Goal: Communication & Community: Participate in discussion

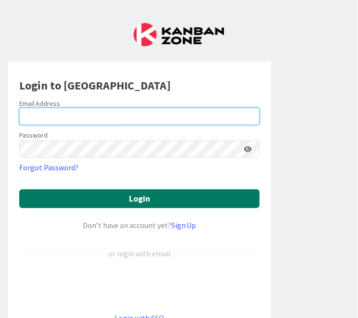
type input "[PERSON_NAME][EMAIL_ADDRESS][PERSON_NAME][DOMAIN_NAME][US_STATE]"
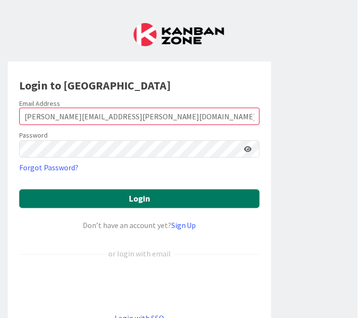
click at [132, 197] on button "Login" at bounding box center [139, 199] width 241 height 19
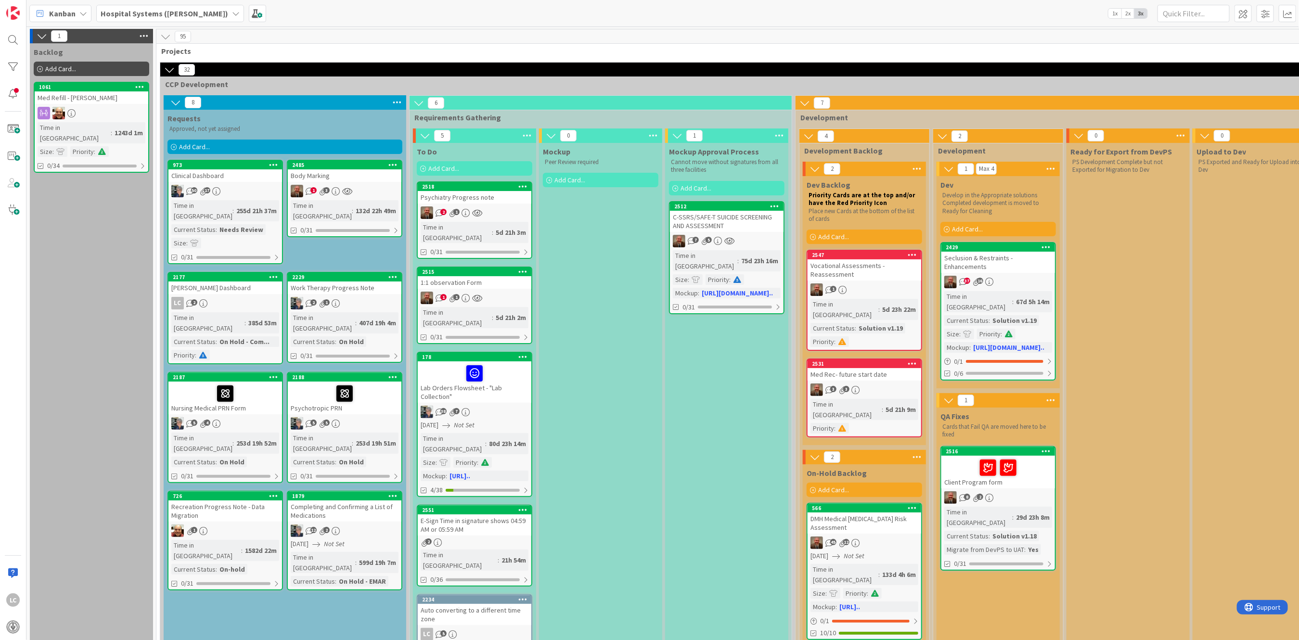
click at [358, 318] on icon at bounding box center [989, 498] width 8 height 8
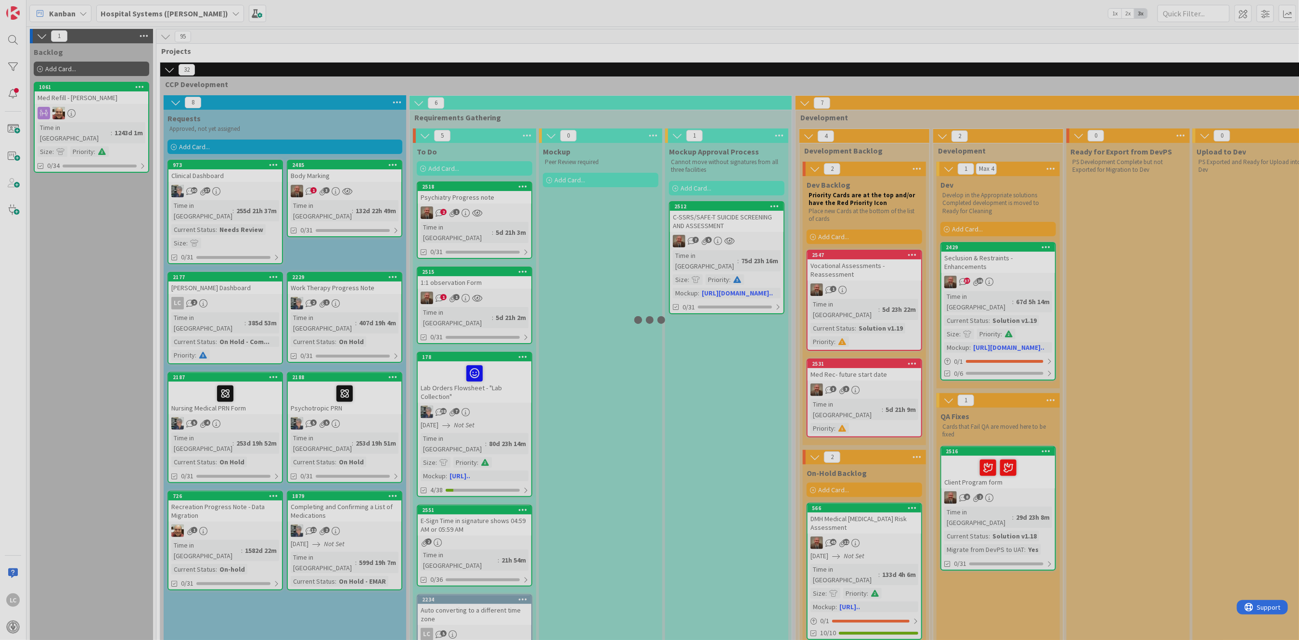
click at [358, 318] on div at bounding box center [649, 320] width 1299 height 640
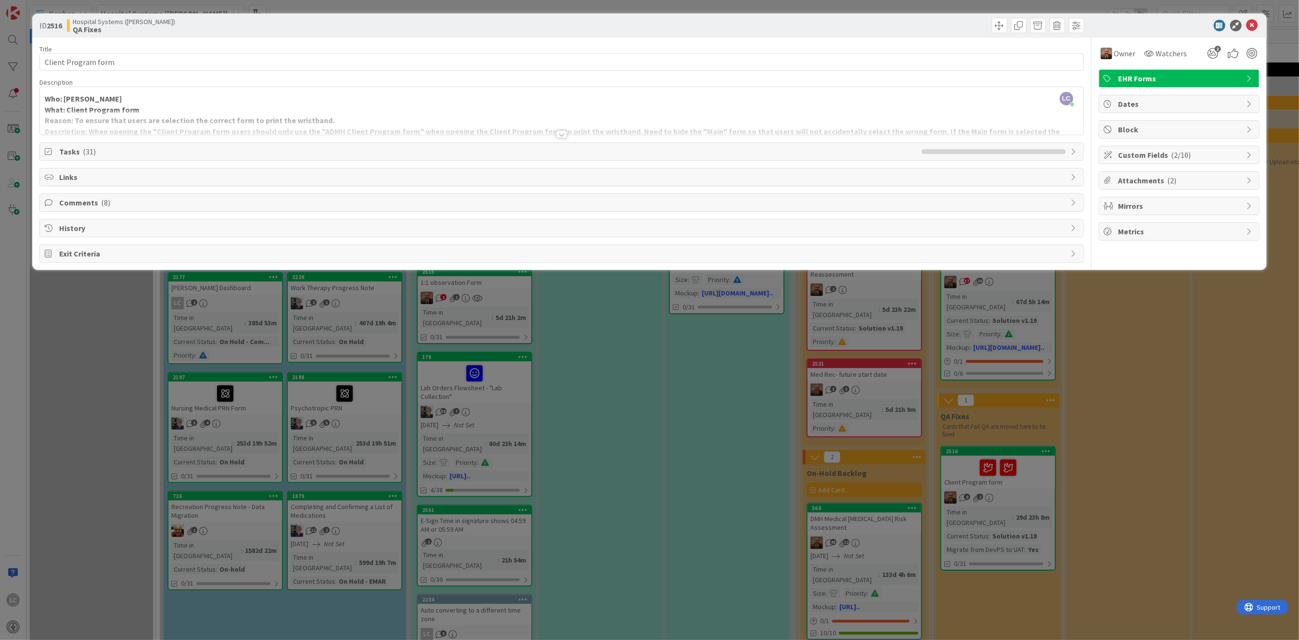
click at [54, 202] on icon at bounding box center [50, 203] width 10 height 8
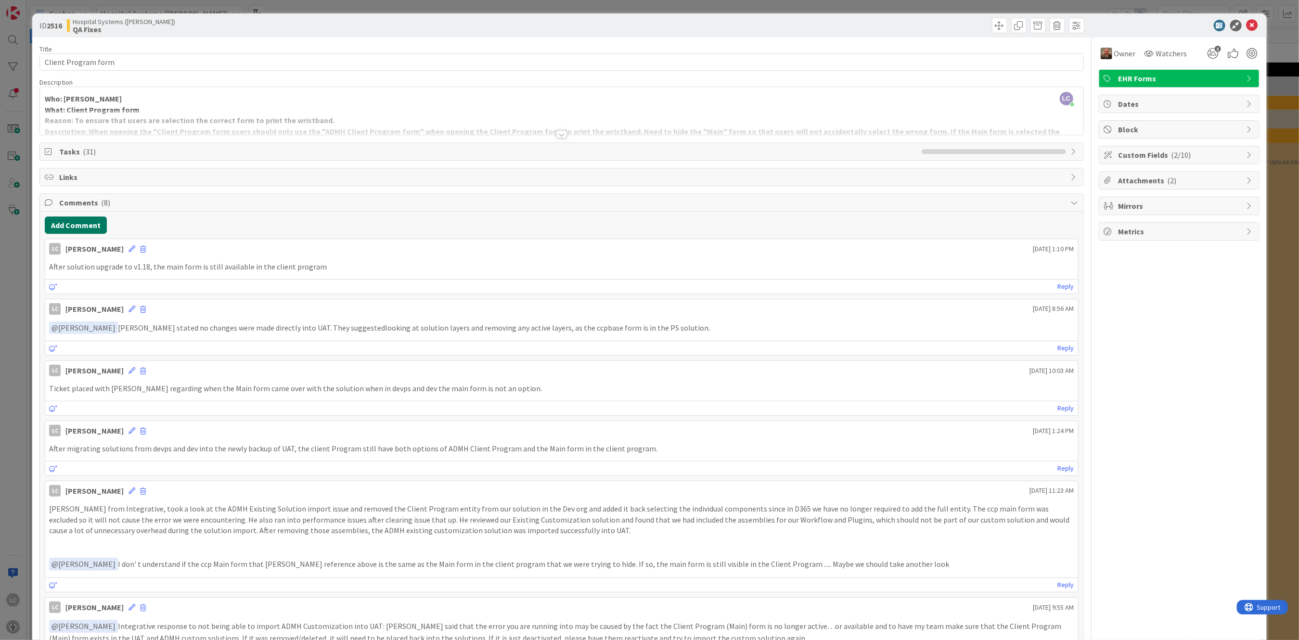
click at [58, 227] on button "Add Comment" at bounding box center [76, 225] width 62 height 17
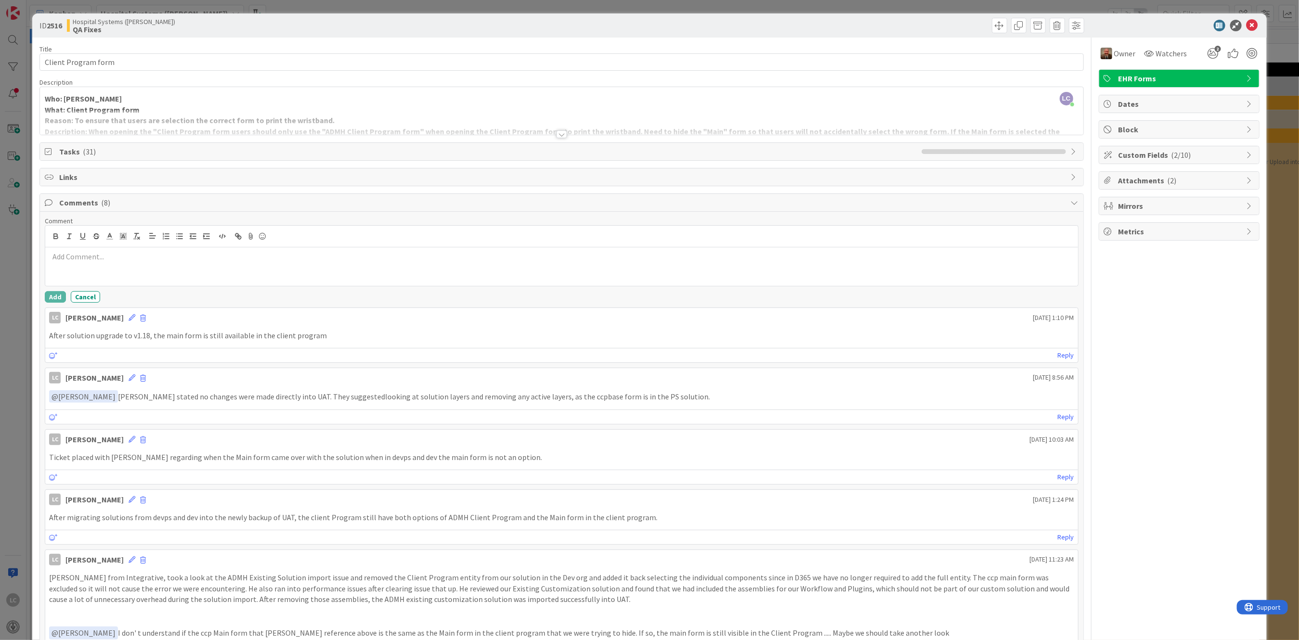
click at [67, 256] on p at bounding box center [561, 256] width 1025 height 11
drag, startPoint x: 48, startPoint y: 256, endPoint x: 65, endPoint y: 256, distance: 17.3
click at [65, 256] on div "After using my test account and remoting into a Bryce user, the Main form is st…" at bounding box center [561, 266] width 1032 height 38
click at [53, 295] on button "Add" at bounding box center [55, 297] width 21 height 12
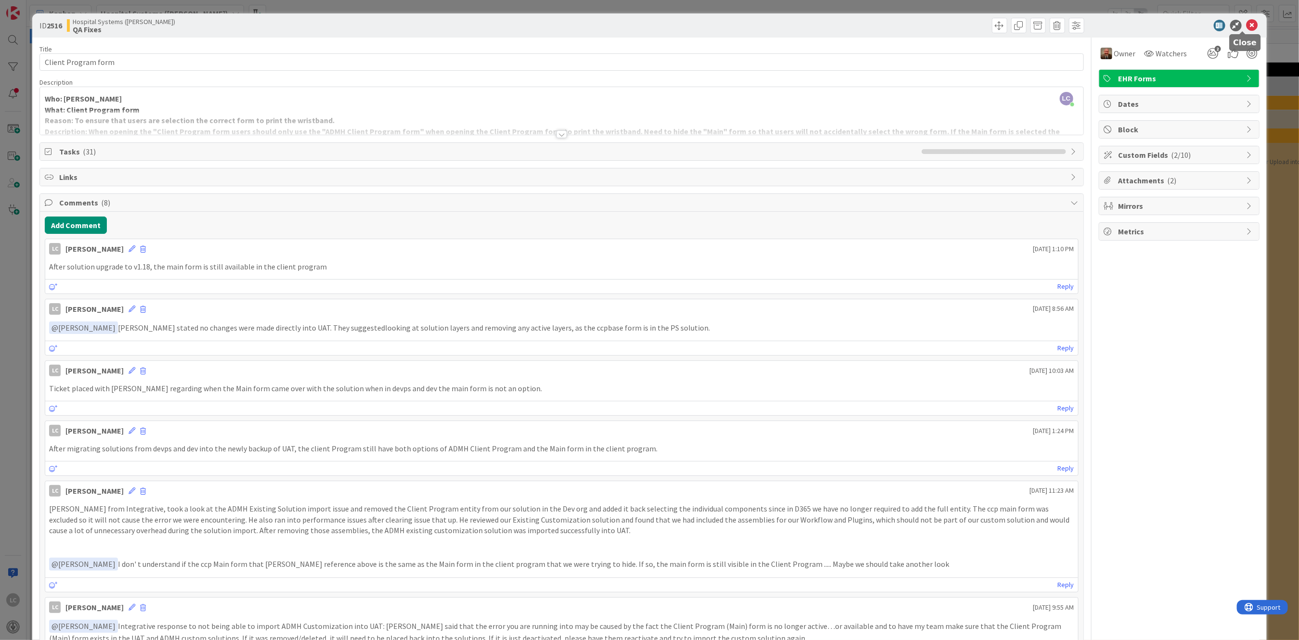
click at [358, 22] on icon at bounding box center [1252, 26] width 12 height 12
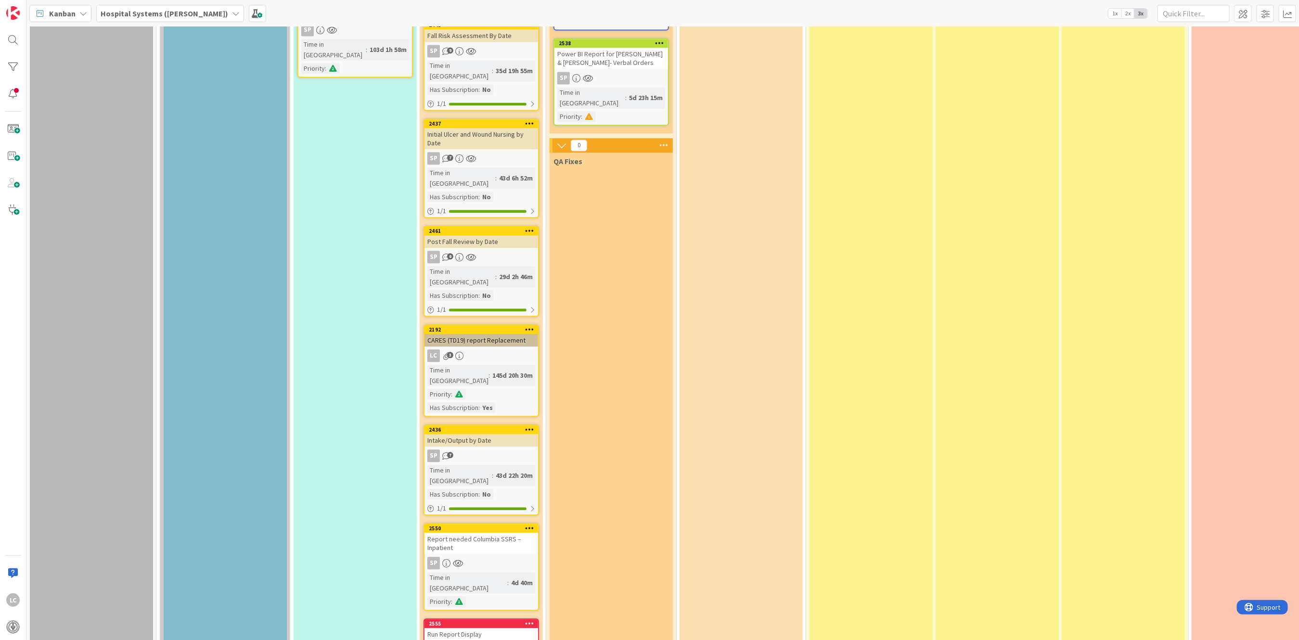
scroll to position [1732, 0]
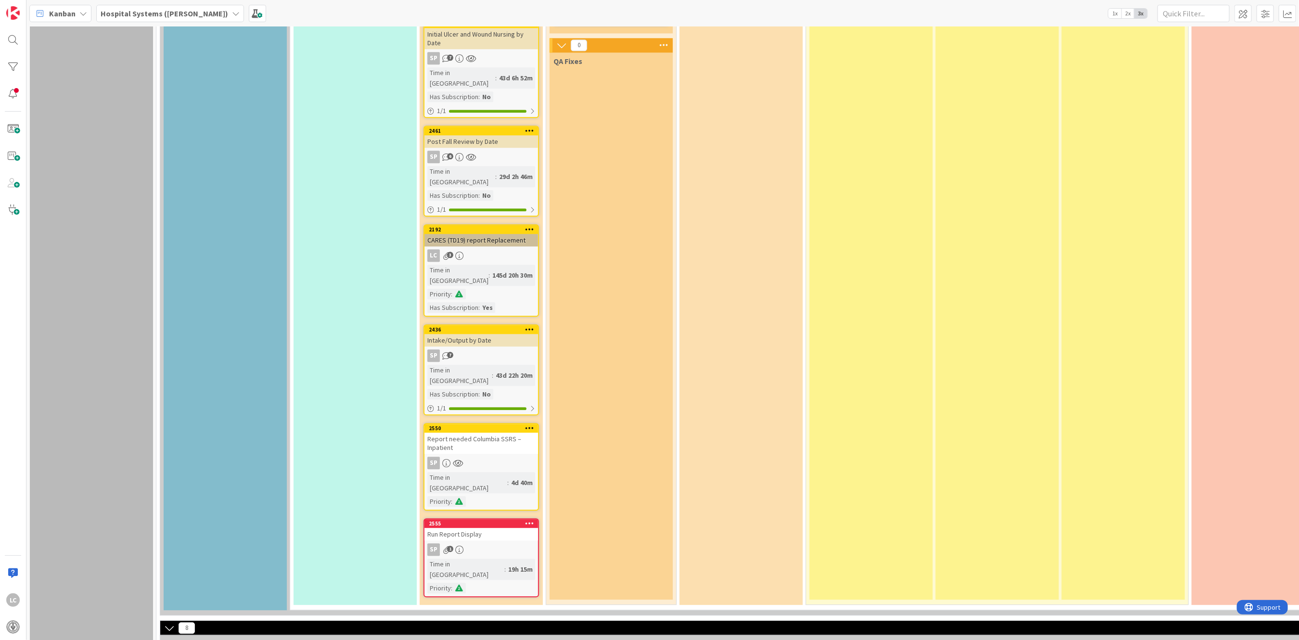
click at [358, 318] on div "Run Report Display" at bounding box center [481, 534] width 114 height 13
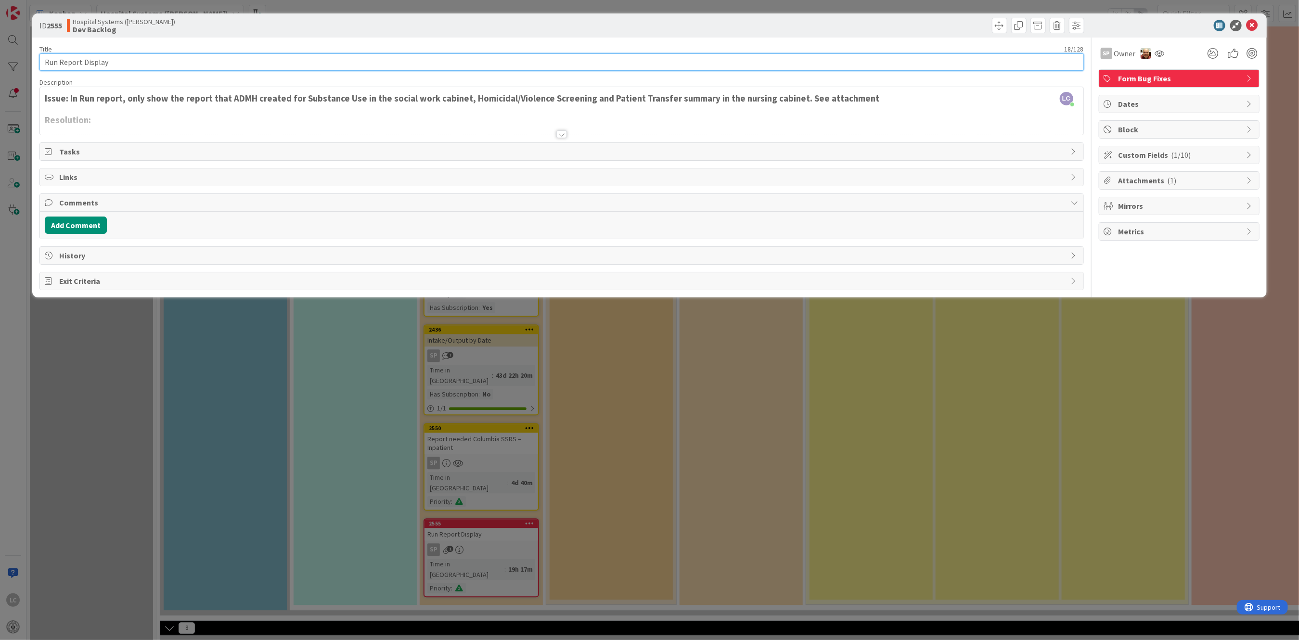
click at [42, 60] on input "Run Report Display" at bounding box center [561, 61] width 1044 height 17
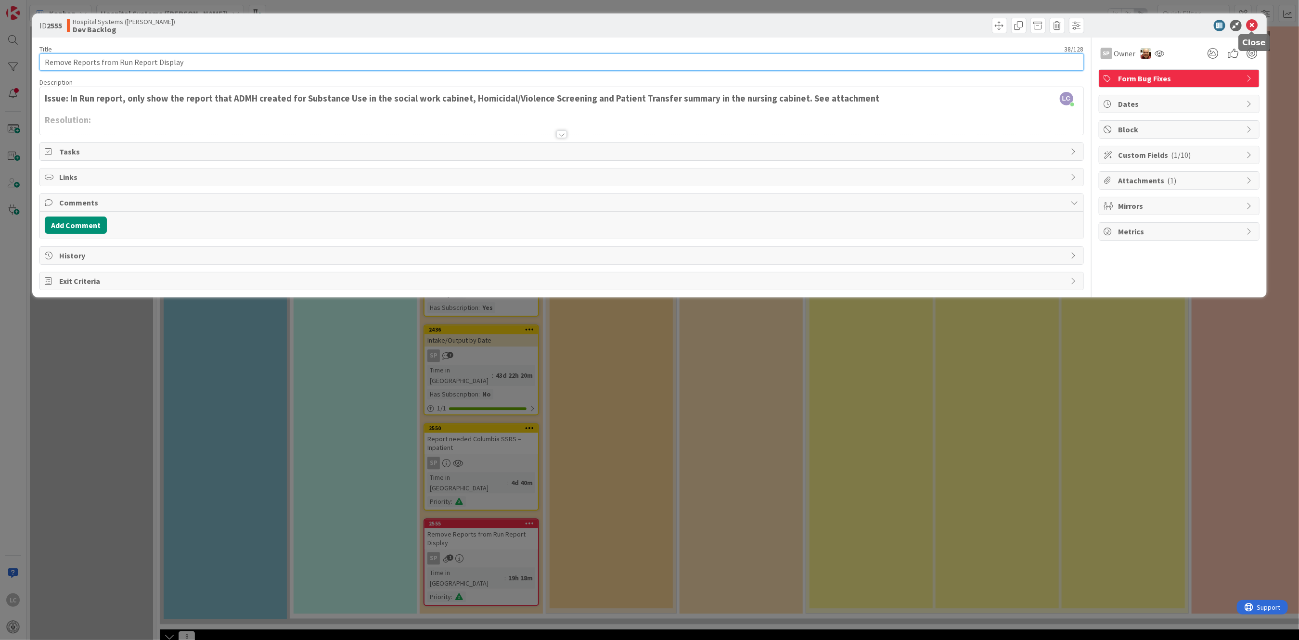
type input "Remove Reports from Run Report Display"
click at [358, 20] on icon at bounding box center [1252, 26] width 12 height 12
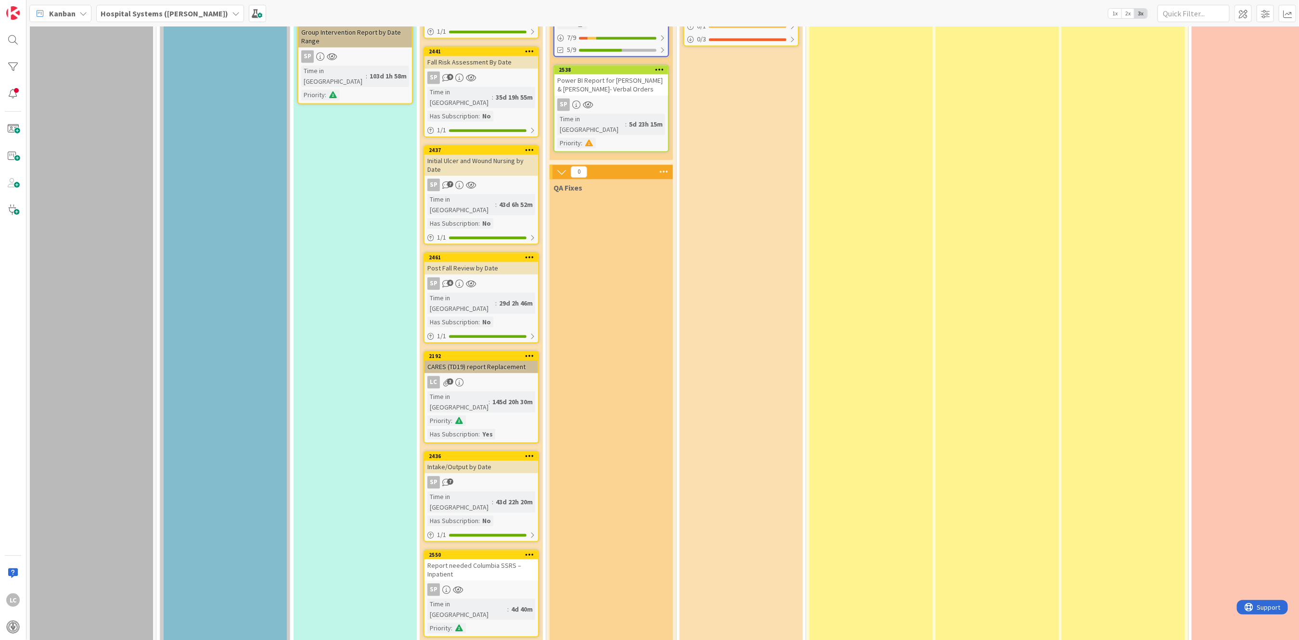
scroll to position [1596, 0]
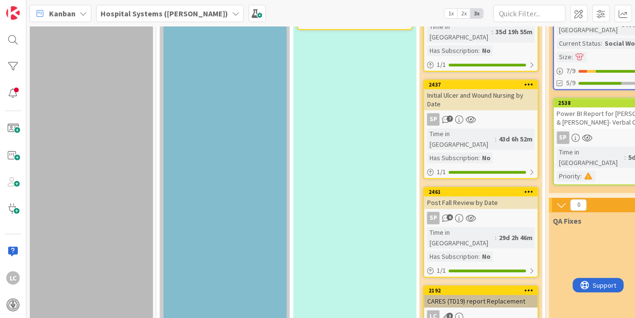
click at [0, 69] on html "LC Kanban Hospital Systems (Ernie) 1x 2x 3x 1 Backlog Add Card... 1061 Med Refi…" at bounding box center [317, 159] width 635 height 318
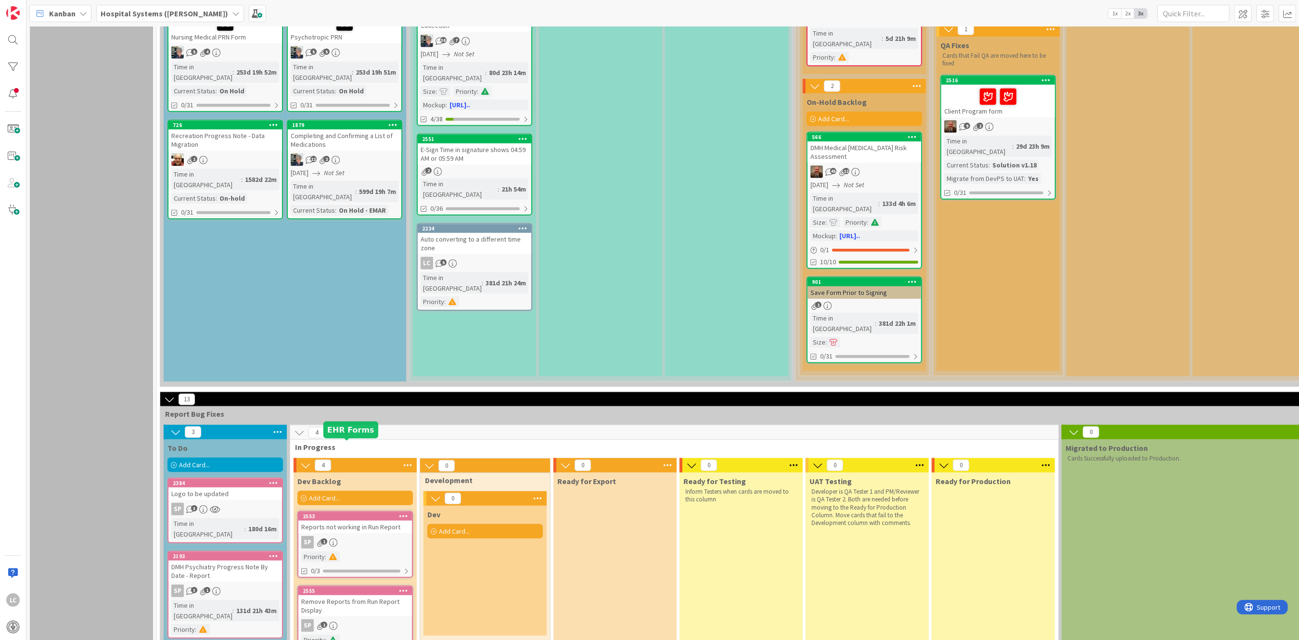
scroll to position [449, 0]
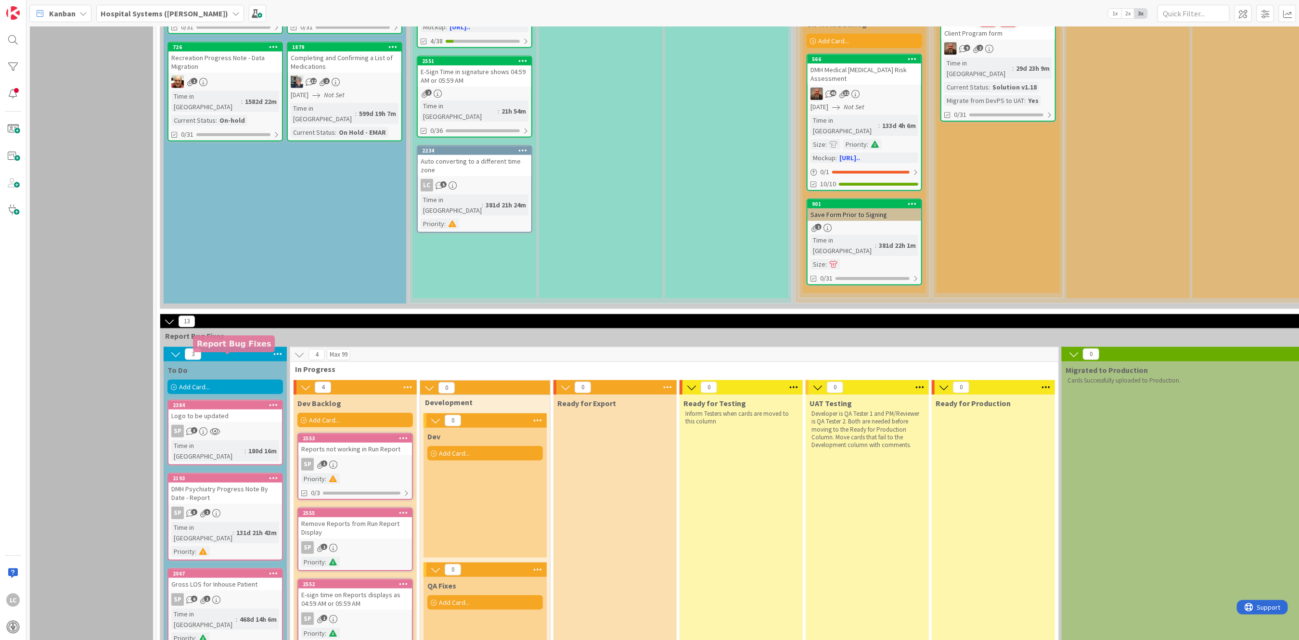
click at [186, 318] on div "2384" at bounding box center [227, 405] width 109 height 7
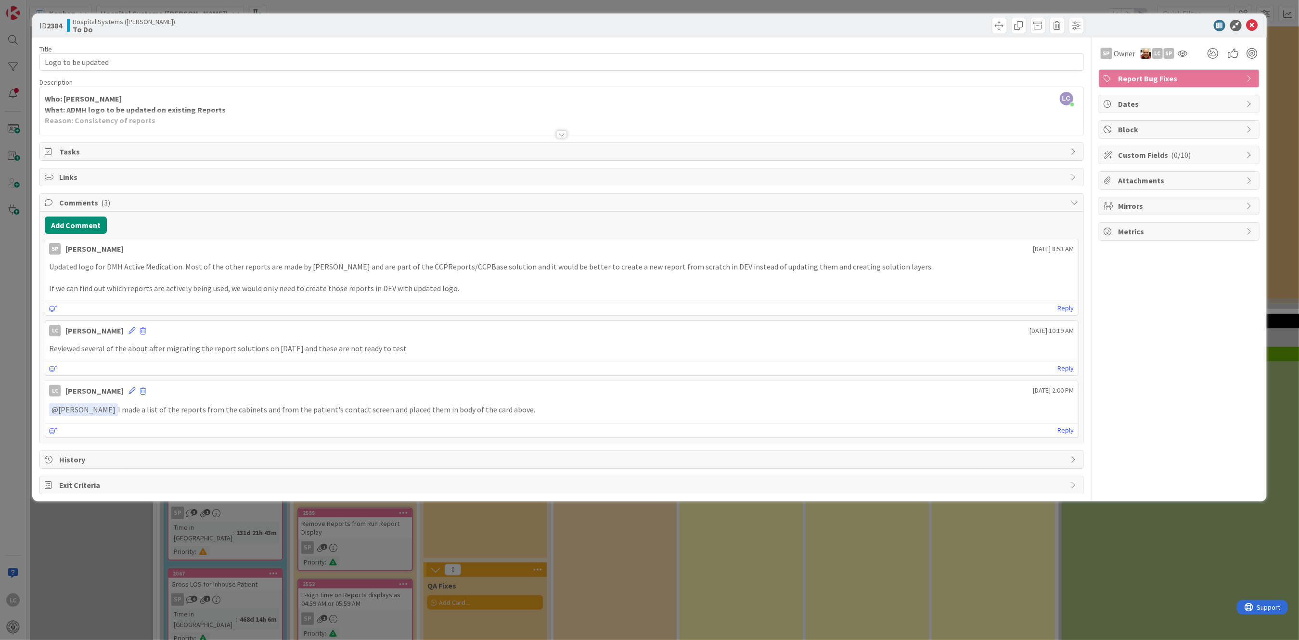
click at [358, 131] on div at bounding box center [561, 134] width 11 height 8
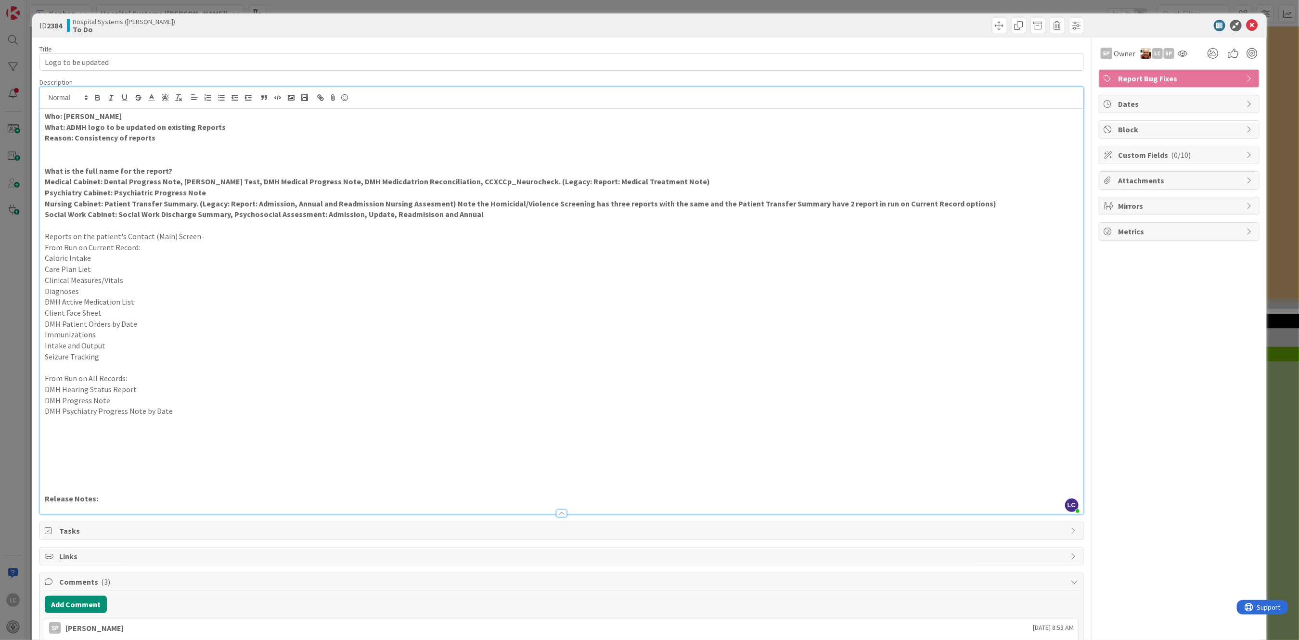
click at [172, 318] on p "DMH Psychiatry Progress Note by Date" at bounding box center [561, 411] width 1033 height 11
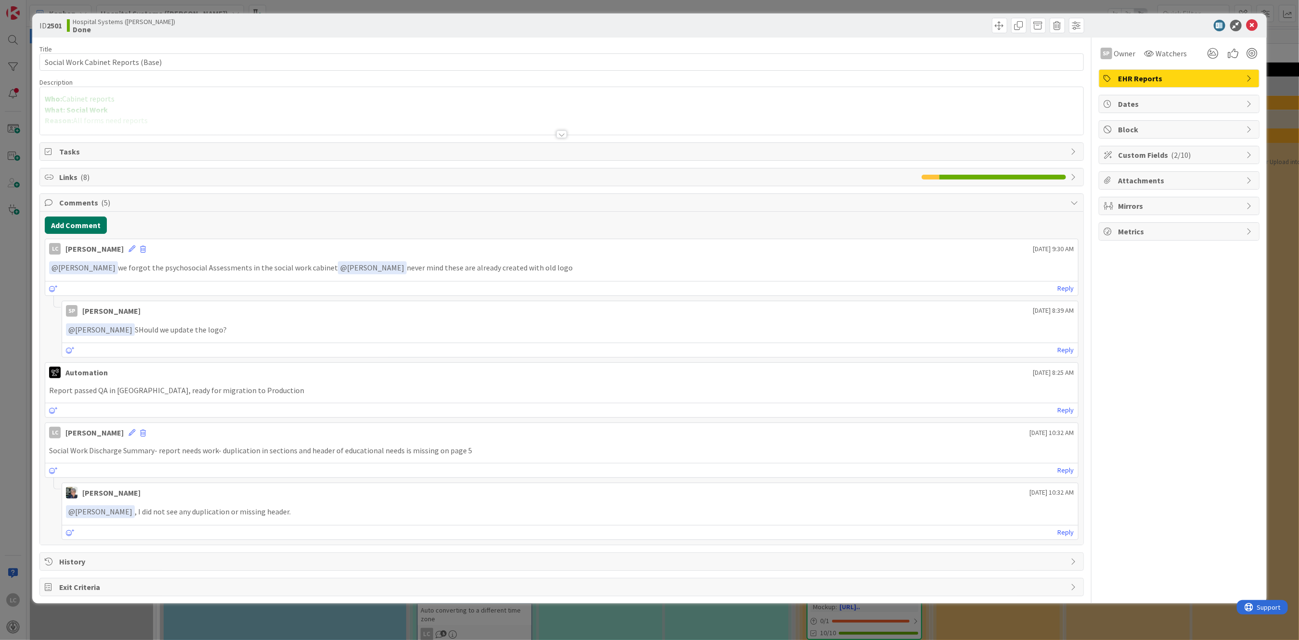
drag, startPoint x: 72, startPoint y: 227, endPoint x: 50, endPoint y: 227, distance: 21.7
click at [50, 227] on button "Add Comment" at bounding box center [76, 225] width 62 height 17
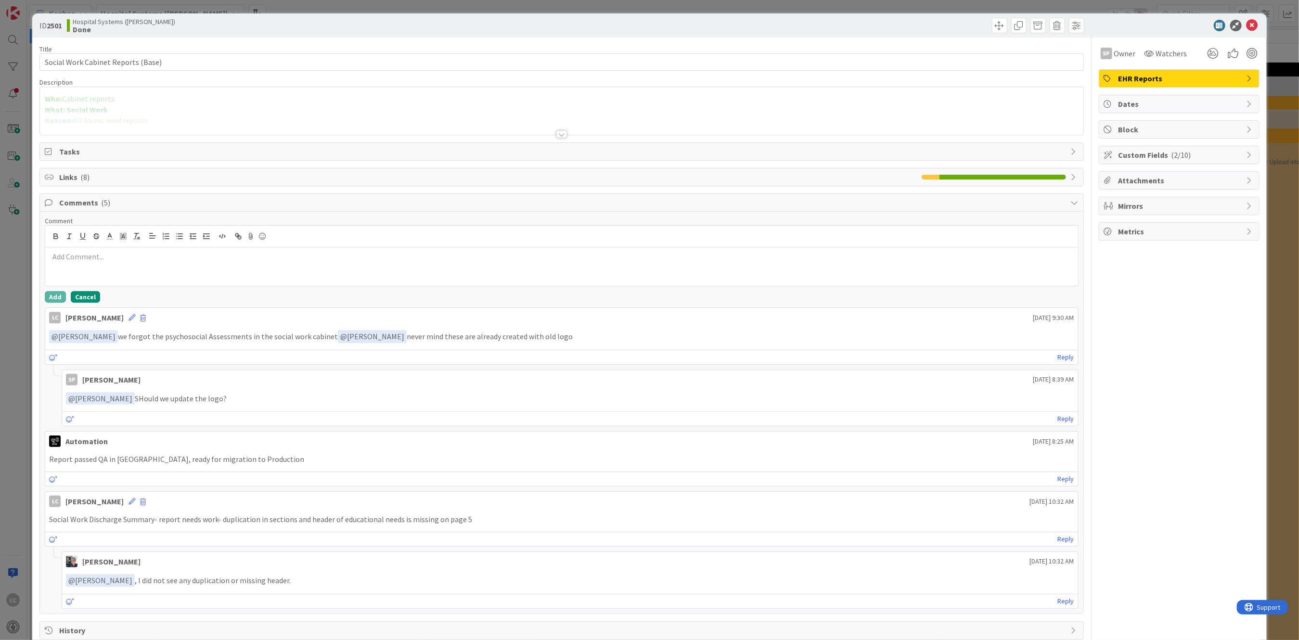
click at [87, 293] on button "Cancel" at bounding box center [85, 297] width 29 height 12
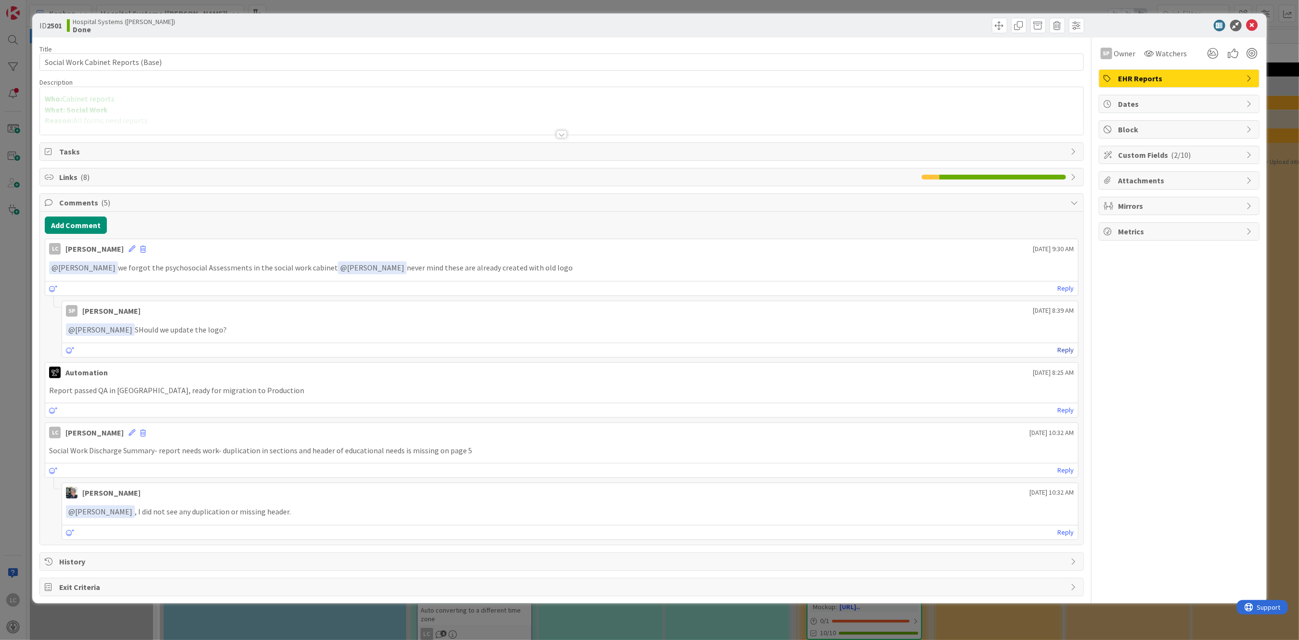
click at [1065, 349] on link "Reply" at bounding box center [1066, 350] width 16 height 12
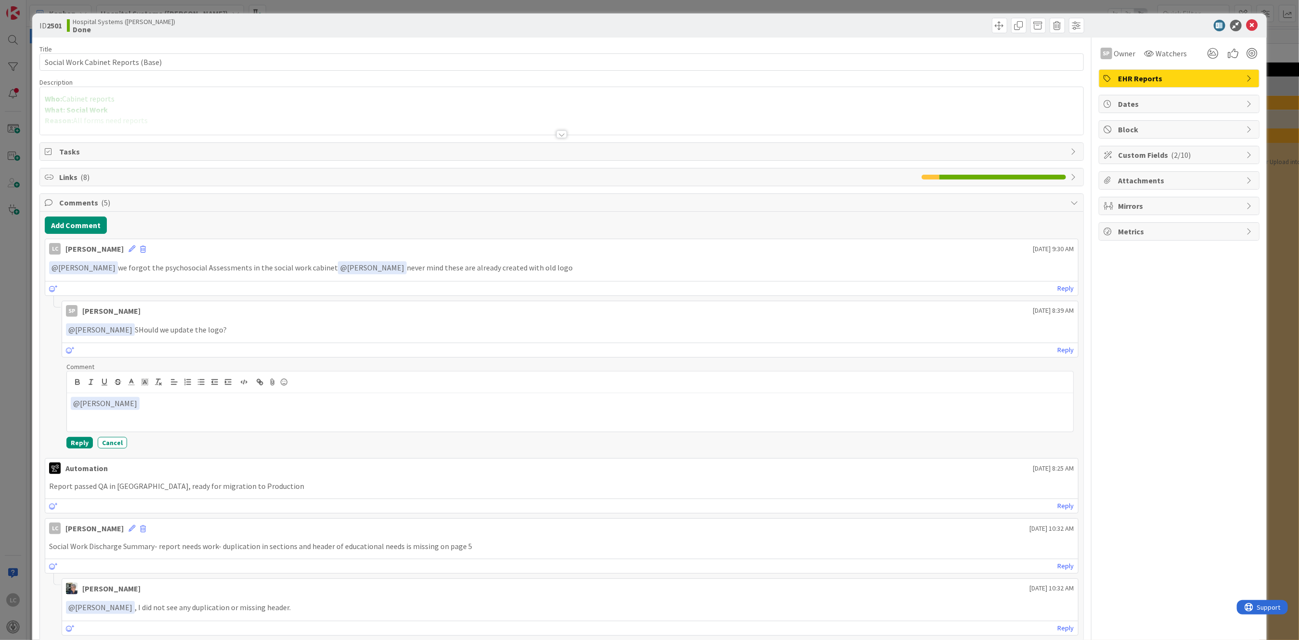
click at [146, 411] on div "﻿ @ [PERSON_NAME] ﻿" at bounding box center [570, 412] width 1006 height 38
click at [274, 402] on p "﻿ @ [PERSON_NAME] ﻿ We can do this at a later date. We have a card that say" at bounding box center [570, 403] width 998 height 13
drag, startPoint x: 346, startPoint y: 403, endPoint x: 435, endPoint y: 408, distance: 88.7
click at [435, 408] on p "﻿ @ [PERSON_NAME] ﻿ We can do this at a later date. We have a card 2384 to upda…" at bounding box center [570, 403] width 998 height 13
click at [73, 443] on button "Reply" at bounding box center [79, 443] width 26 height 12
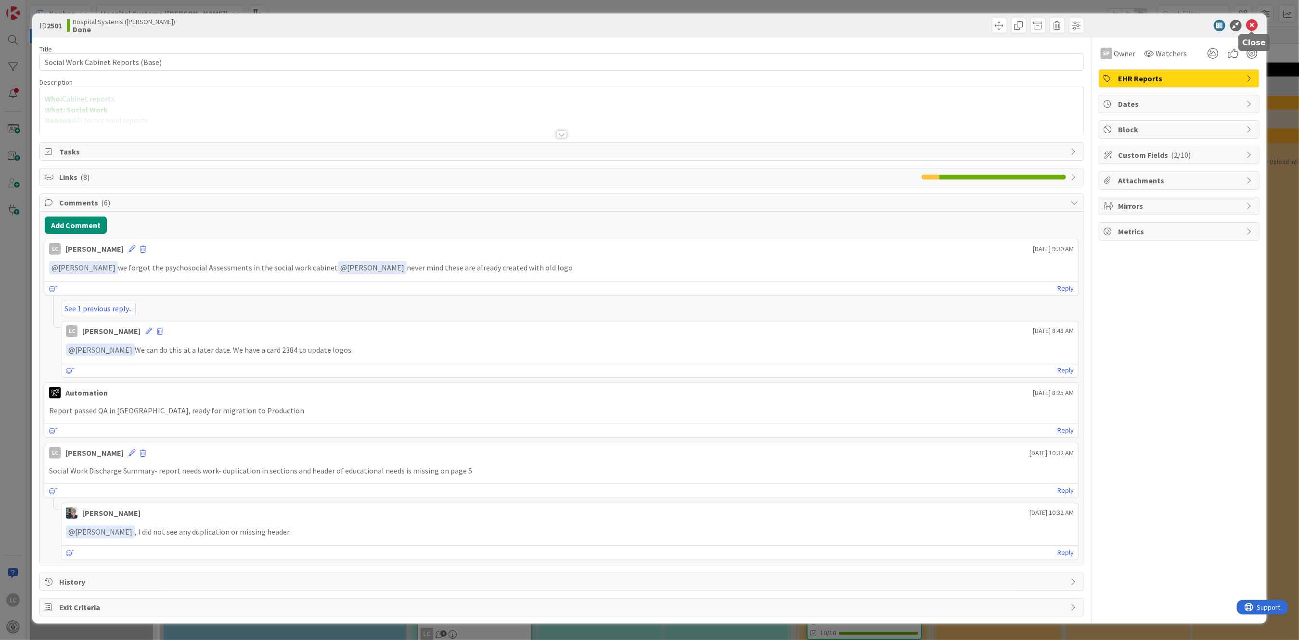
click at [1255, 20] on icon at bounding box center [1252, 26] width 12 height 12
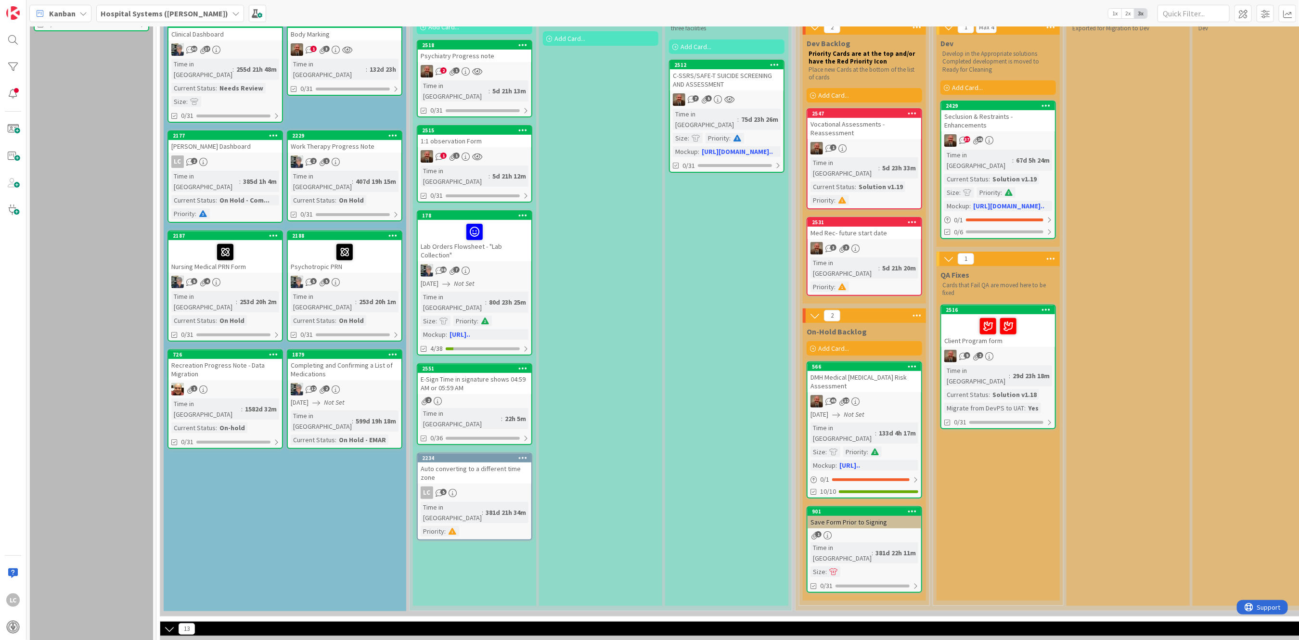
scroll to position [128, 0]
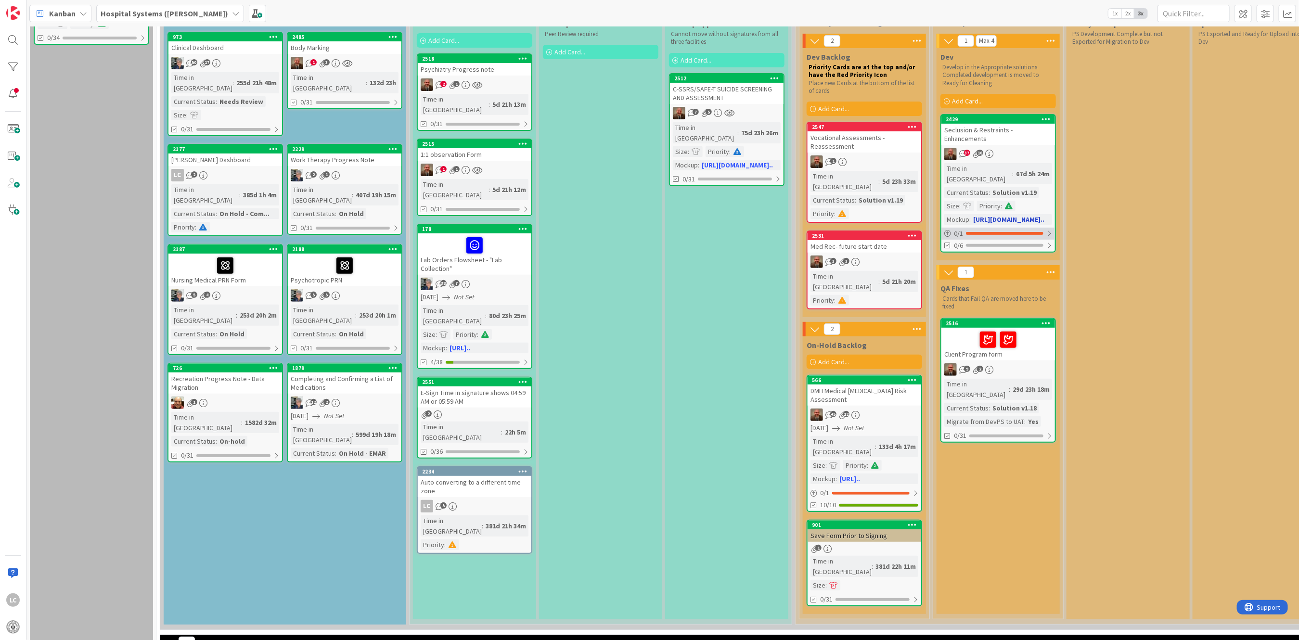
click at [987, 228] on div "0 / 1" at bounding box center [998, 234] width 114 height 12
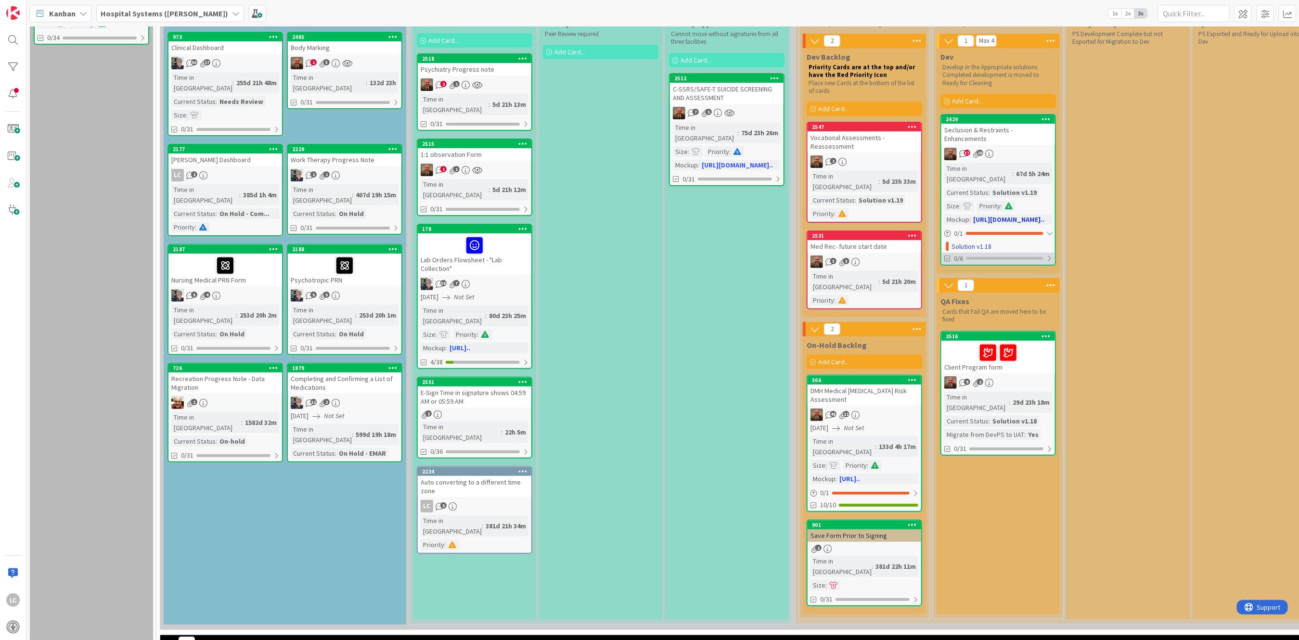
click at [973, 253] on div "0/6" at bounding box center [998, 259] width 114 height 12
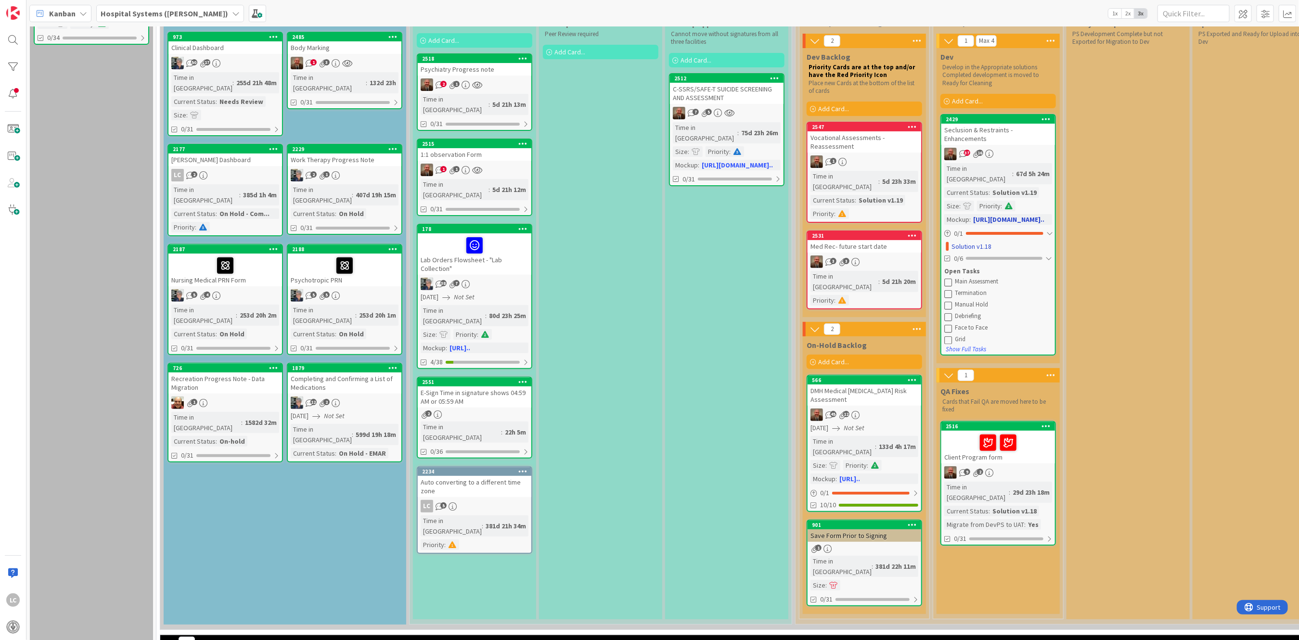
click at [949, 278] on icon at bounding box center [948, 282] width 8 height 8
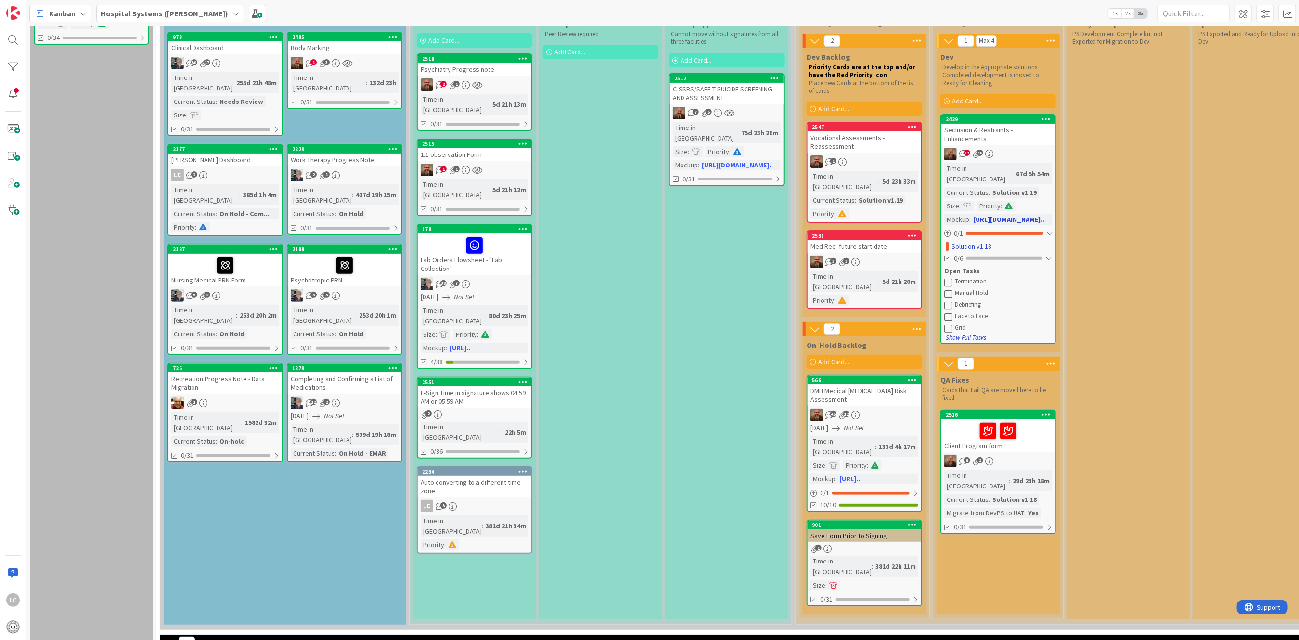
click at [953, 333] on button "Show Full Tasks" at bounding box center [965, 338] width 41 height 11
click at [953, 333] on button "Hide Full Tasks" at bounding box center [964, 338] width 38 height 11
click at [975, 166] on div "Time in Column : 67d 5h 54m Current Status : Solution v1.19 Size : Priority : M…" at bounding box center [998, 194] width 108 height 62
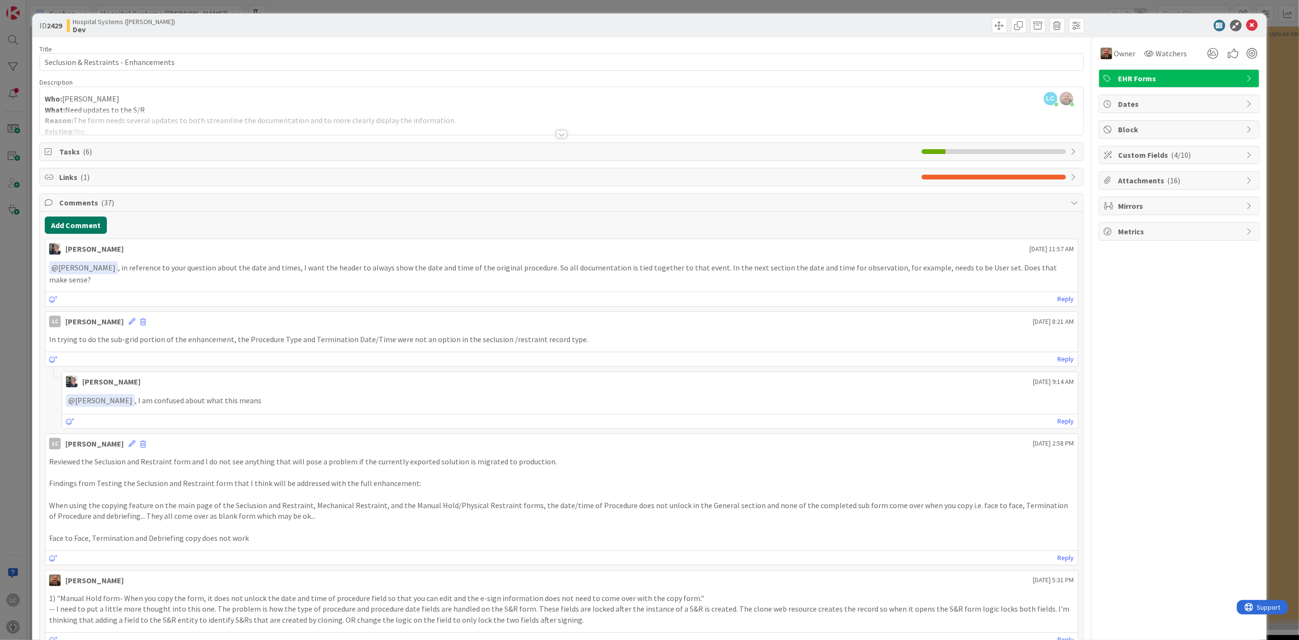
click at [73, 223] on button "Add Comment" at bounding box center [76, 225] width 62 height 17
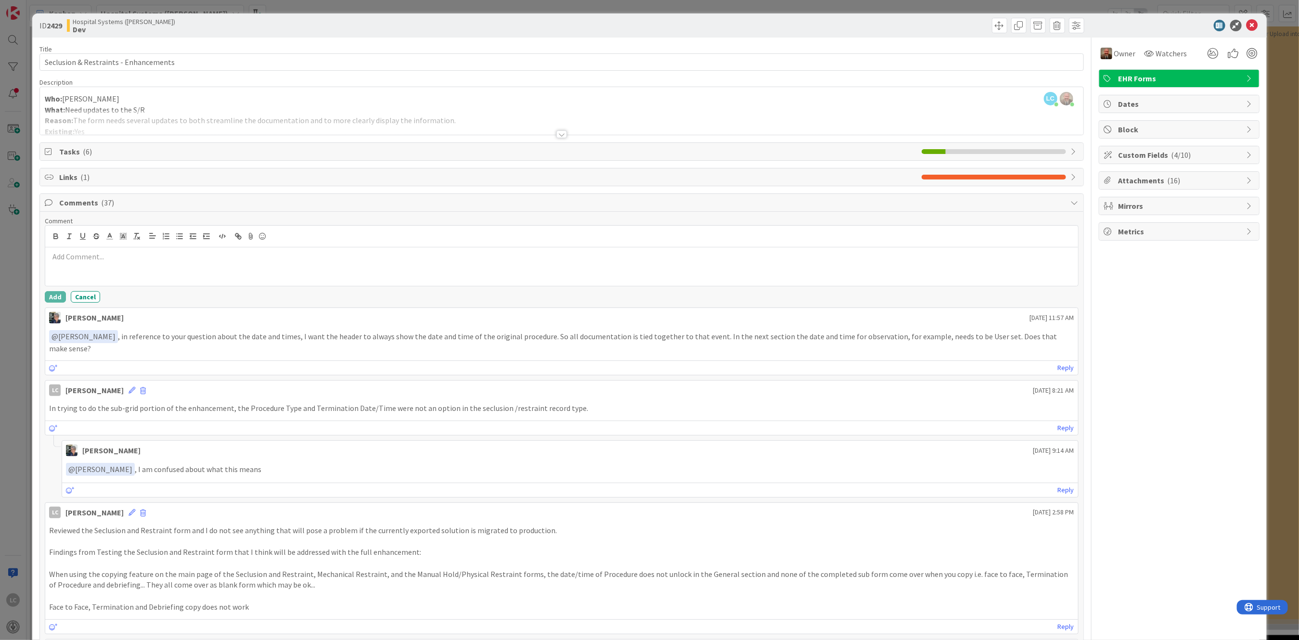
click at [56, 153] on div "Tasks ( 6 )" at bounding box center [561, 151] width 1043 height 17
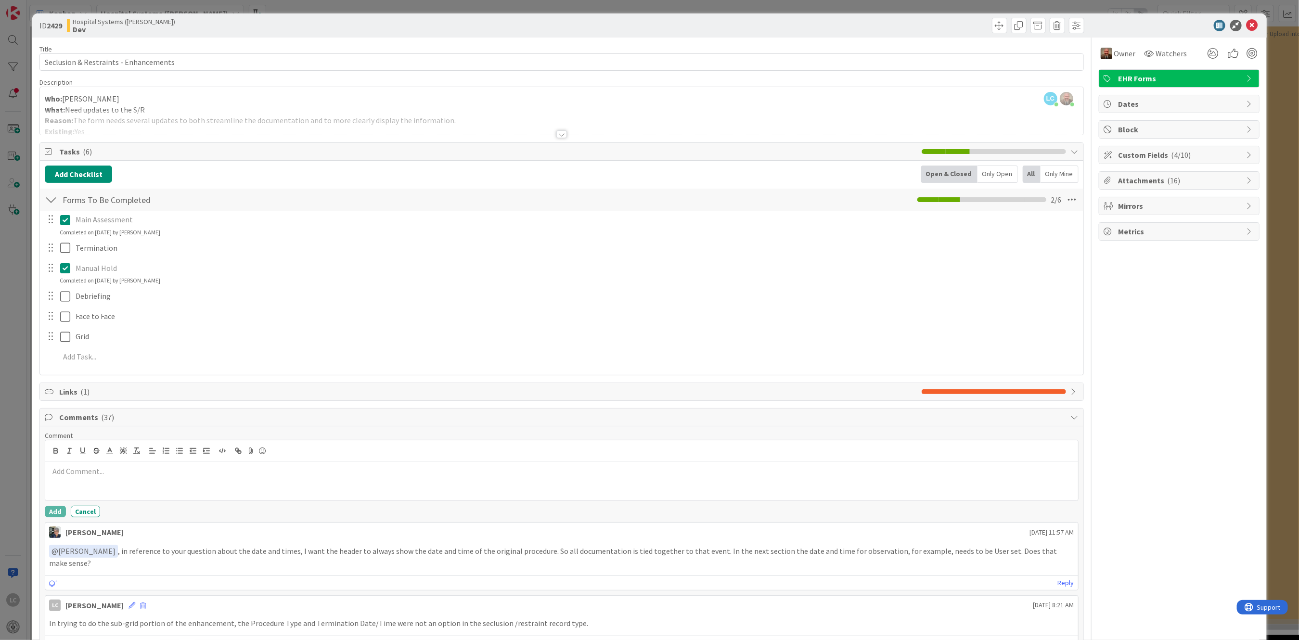
click at [64, 218] on icon at bounding box center [65, 220] width 10 height 12
click at [64, 281] on div "Main Assessment Update Cancel Termination Update Cancel Manual Hold Update Canc…" at bounding box center [561, 286] width 1033 height 151
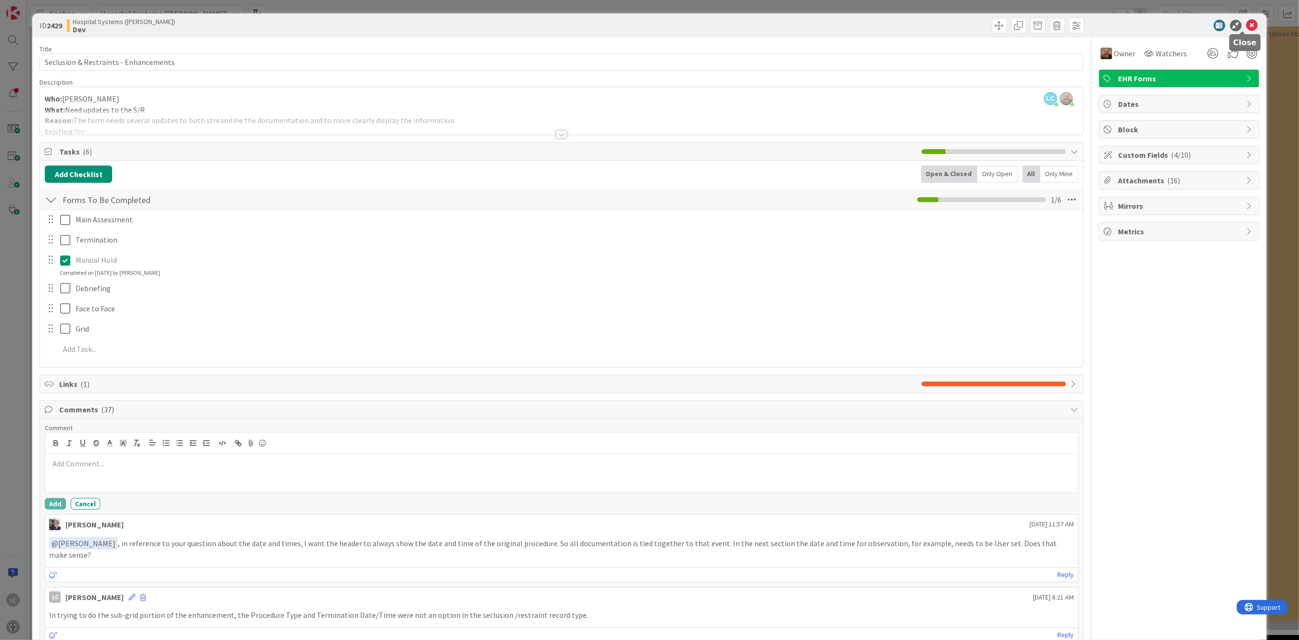
click at [1246, 21] on icon at bounding box center [1252, 26] width 12 height 12
